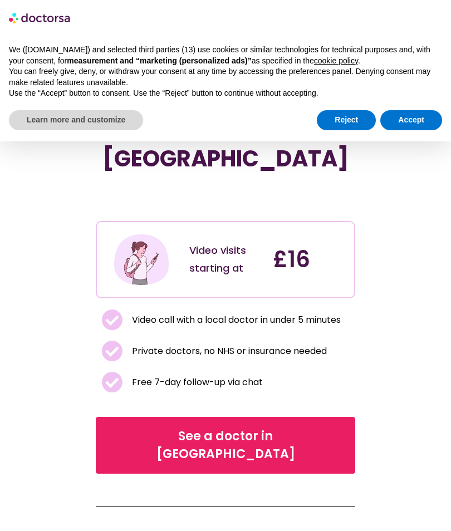
click at [259, 427] on span "See a doctor in [GEOGRAPHIC_DATA]" at bounding box center [225, 445] width 231 height 36
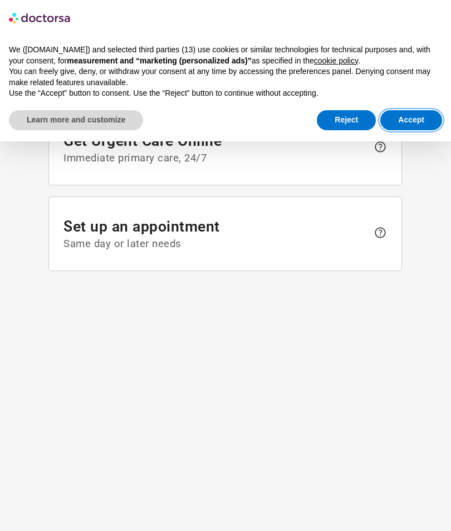
click at [430, 110] on button "Accept" at bounding box center [411, 120] width 62 height 20
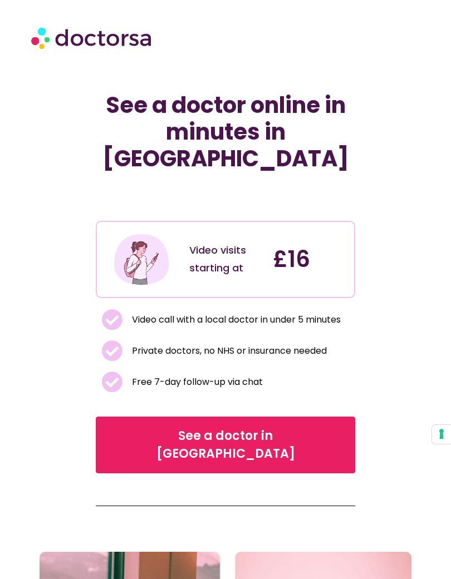
click at [56, 46] on img at bounding box center [92, 37] width 122 height 35
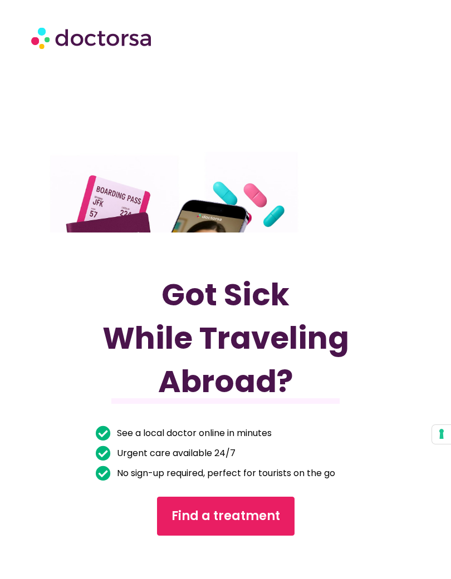
click at [259, 510] on span "Find a treatment" at bounding box center [225, 517] width 109 height 18
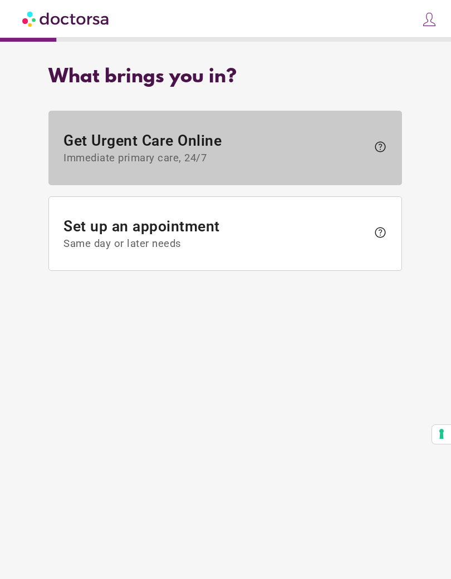
click at [386, 150] on span "help" at bounding box center [379, 146] width 13 height 13
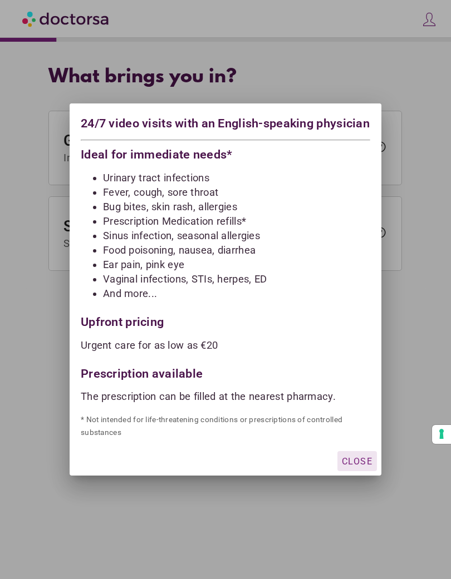
click at [363, 467] on span "Close" at bounding box center [357, 461] width 31 height 11
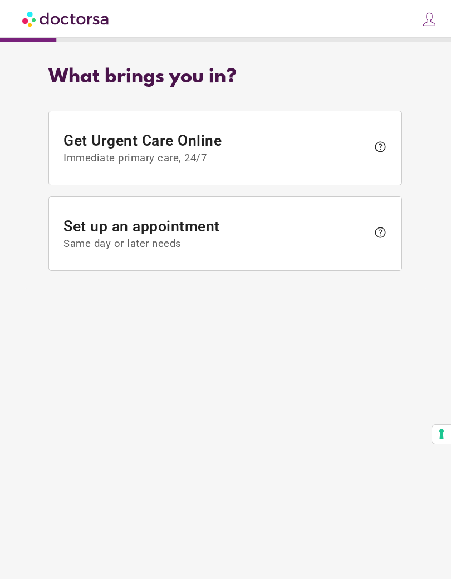
click at [43, 31] on img at bounding box center [66, 18] width 88 height 25
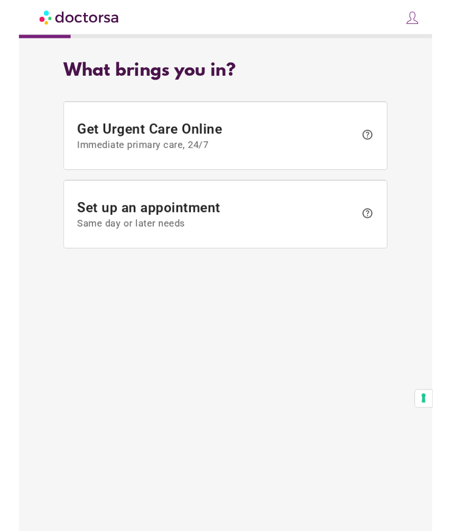
scroll to position [24, 0]
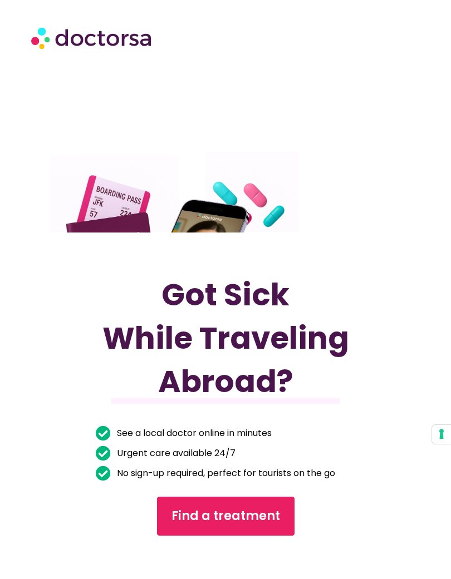
click at [65, 37] on img at bounding box center [92, 37] width 122 height 35
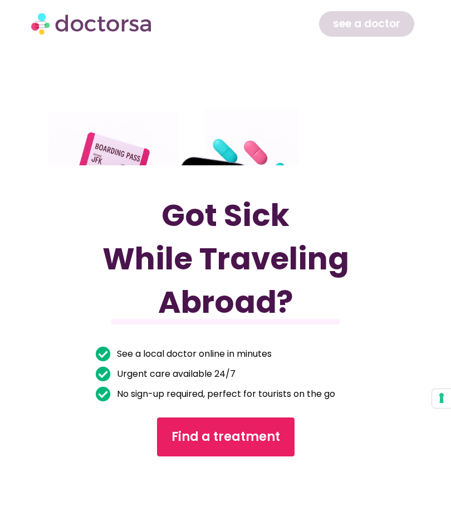
scroll to position [48, 0]
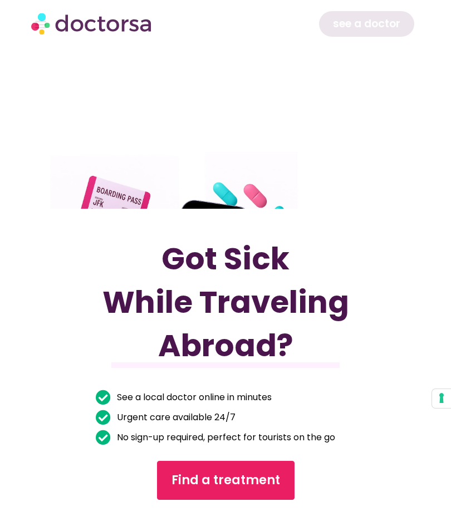
scroll to position [24, 0]
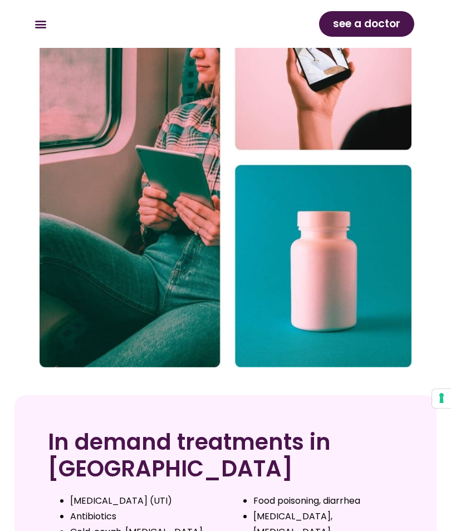
scroll to position [558, 0]
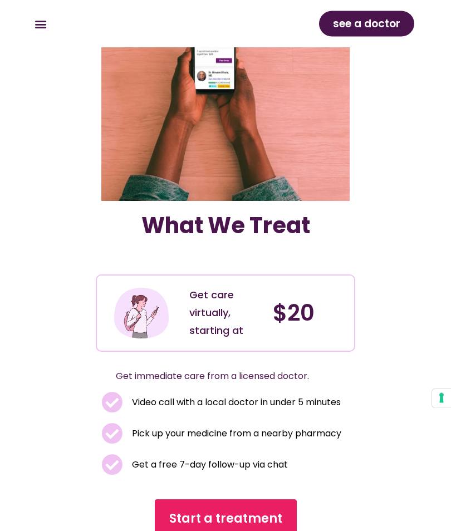
scroll to position [125, 0]
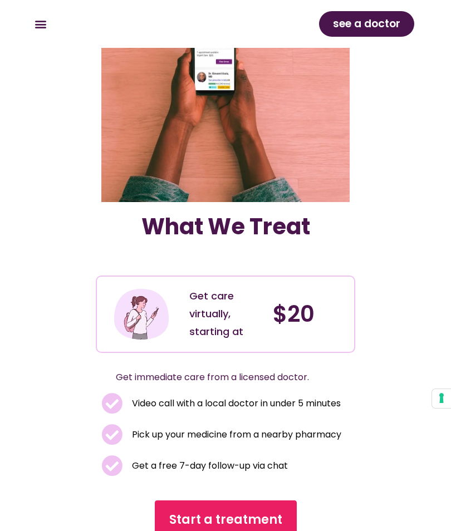
click at [41, 33] on div "Menu Toggle" at bounding box center [40, 24] width 18 height 18
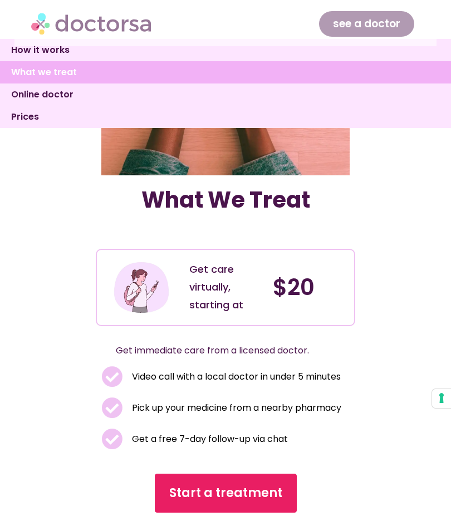
scroll to position [0, 0]
